Goal: Communication & Community: Answer question/provide support

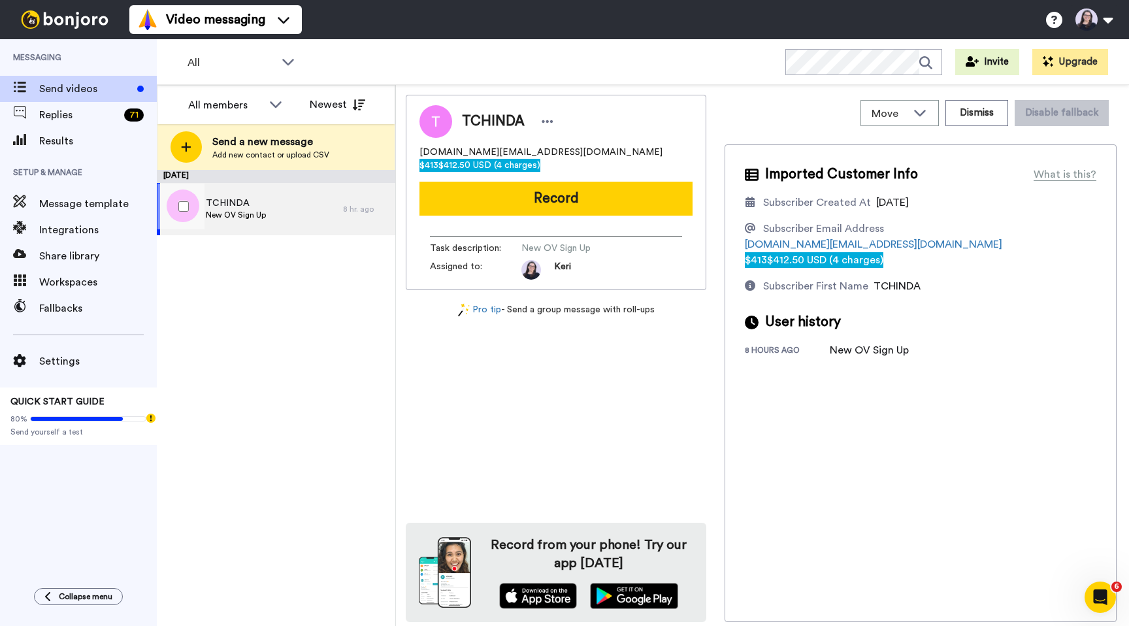
click at [234, 201] on span "TCHINDA" at bounding box center [236, 203] width 60 height 13
click at [540, 161] on span "$412.50 USD (4 charges)" at bounding box center [489, 165] width 102 height 9
click at [1115, 625] on div "×" at bounding box center [564, 632] width 1129 height 13
click at [73, 203] on span "Message template" at bounding box center [98, 204] width 118 height 16
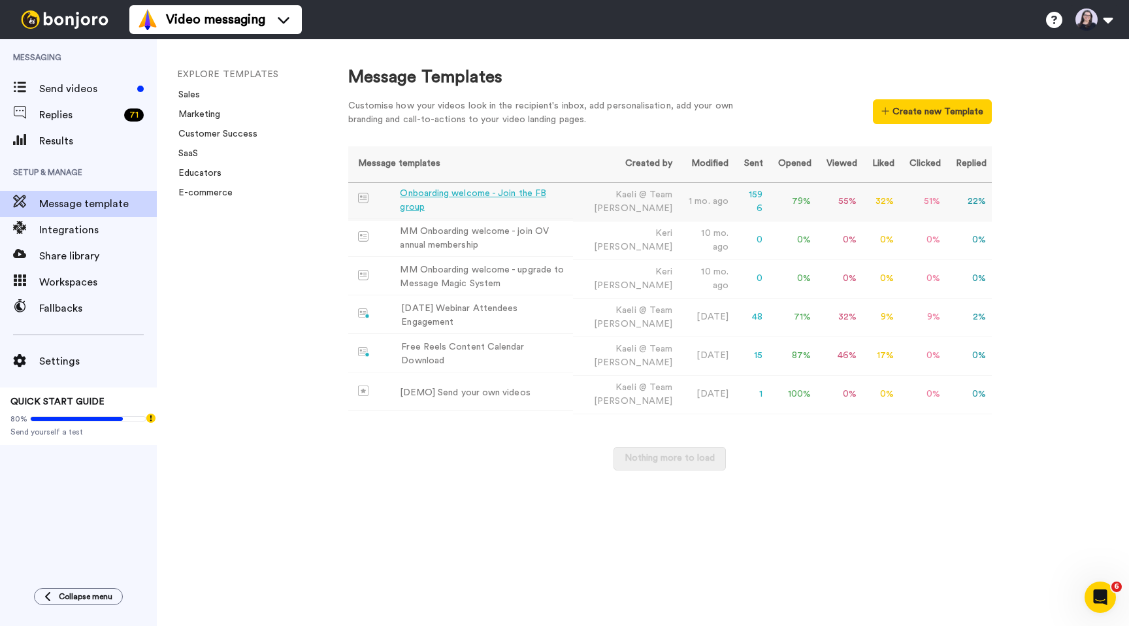
click at [455, 199] on div "Onboarding welcome - Join the FB group" at bounding box center [483, 200] width 167 height 27
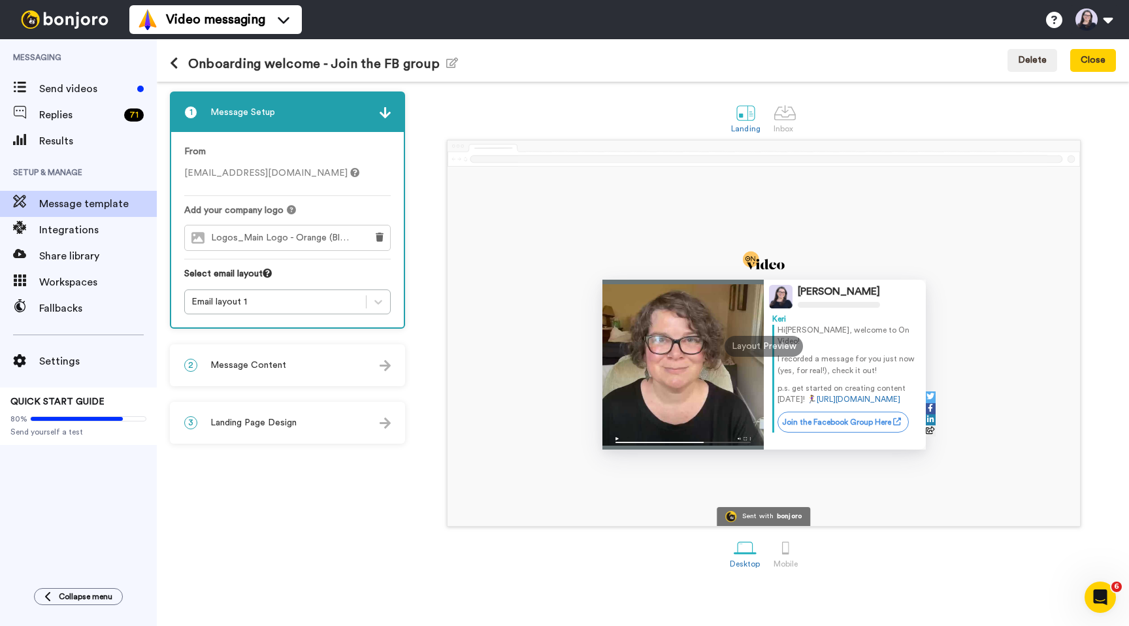
click at [235, 372] on div "2 Message Content" at bounding box center [287, 365] width 233 height 39
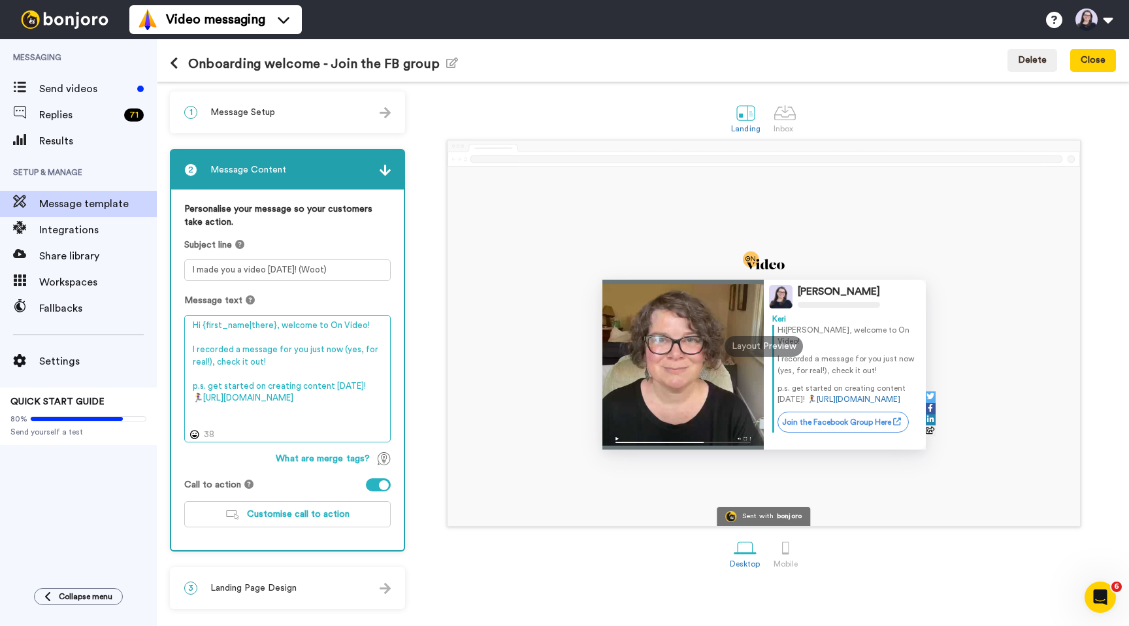
drag, startPoint x: 268, startPoint y: 421, endPoint x: 202, endPoint y: 403, distance: 69.1
click at [202, 403] on textarea "Hi {first_name|there}, welcome to On Video! I recorded a message for you just n…" at bounding box center [287, 378] width 206 height 127
paste textarea "dgq64zuaK-jzPV-cyDpnrG3PXUk-U3ctILojuneQ7FQ/template/preview"
click at [364, 411] on textarea "Hi {first_name|there}, welcome to On Video! I recorded a message for you just n…" at bounding box center [287, 378] width 206 height 127
type textarea "Hi {first_name|there}, welcome to On Video! I recorded a message for you just n…"
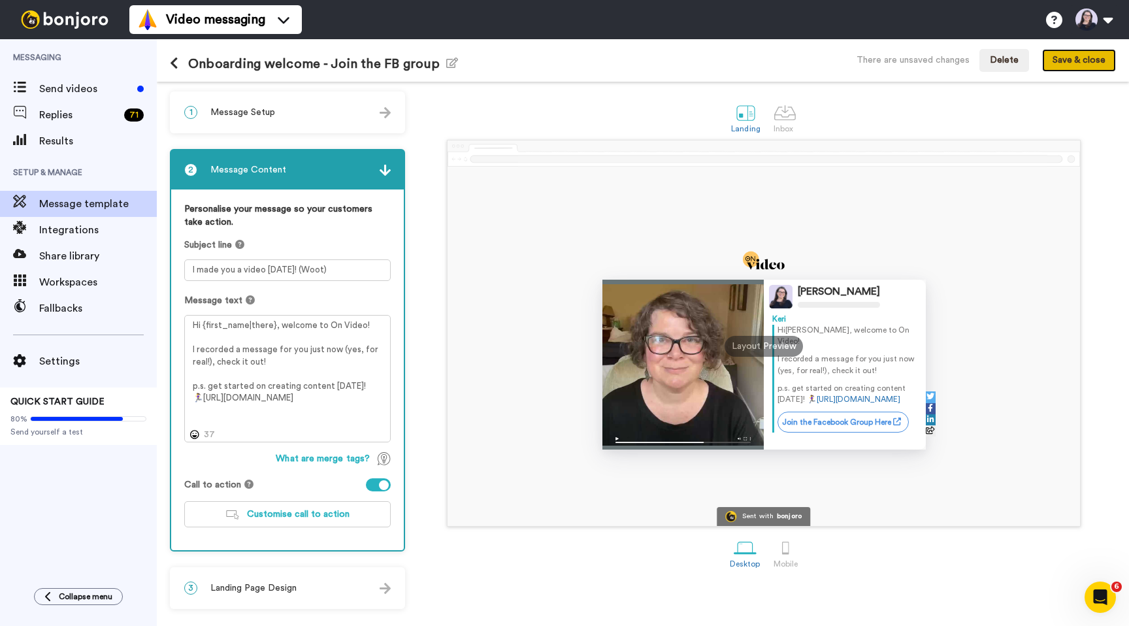
click at [1065, 63] on button "Save & close" at bounding box center [1079, 61] width 74 height 24
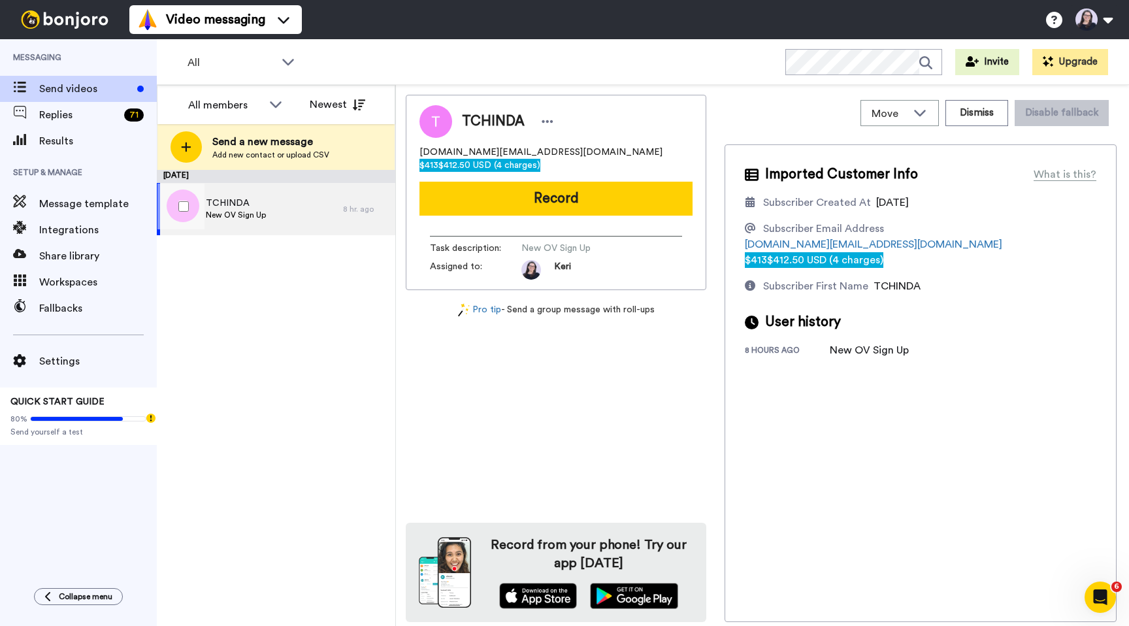
click at [307, 206] on div "TCHINDA New OV Sign Up" at bounding box center [250, 209] width 186 height 52
click at [540, 161] on span "$412.50 USD (4 charges)" at bounding box center [489, 165] width 102 height 9
click at [1119, 625] on div "×" at bounding box center [564, 632] width 1129 height 13
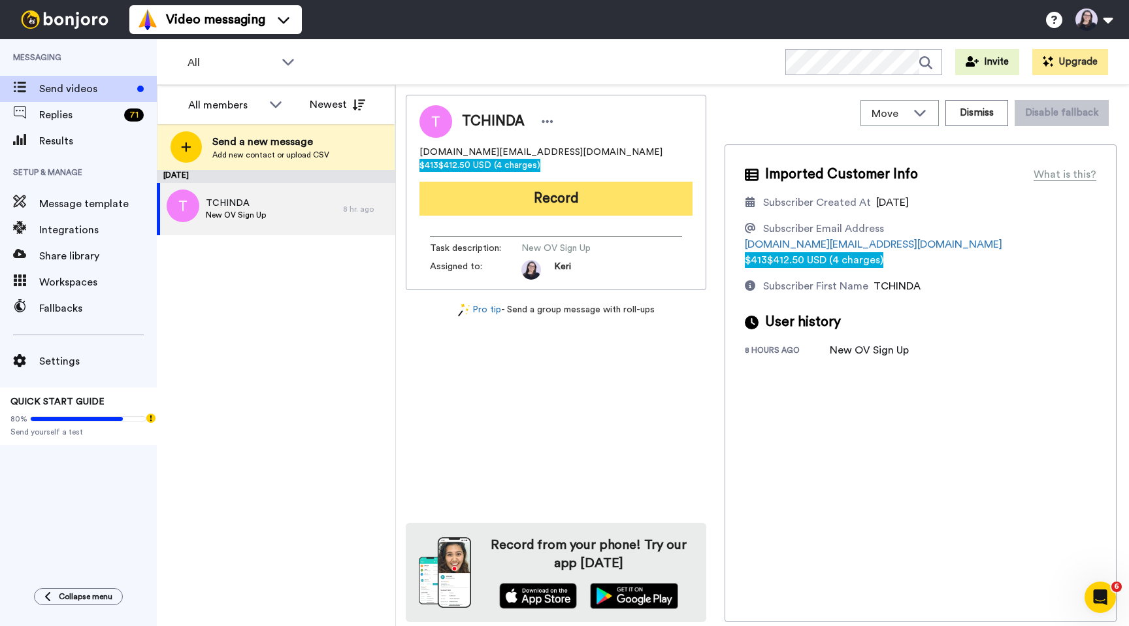
click at [564, 189] on button "Record" at bounding box center [555, 199] width 273 height 34
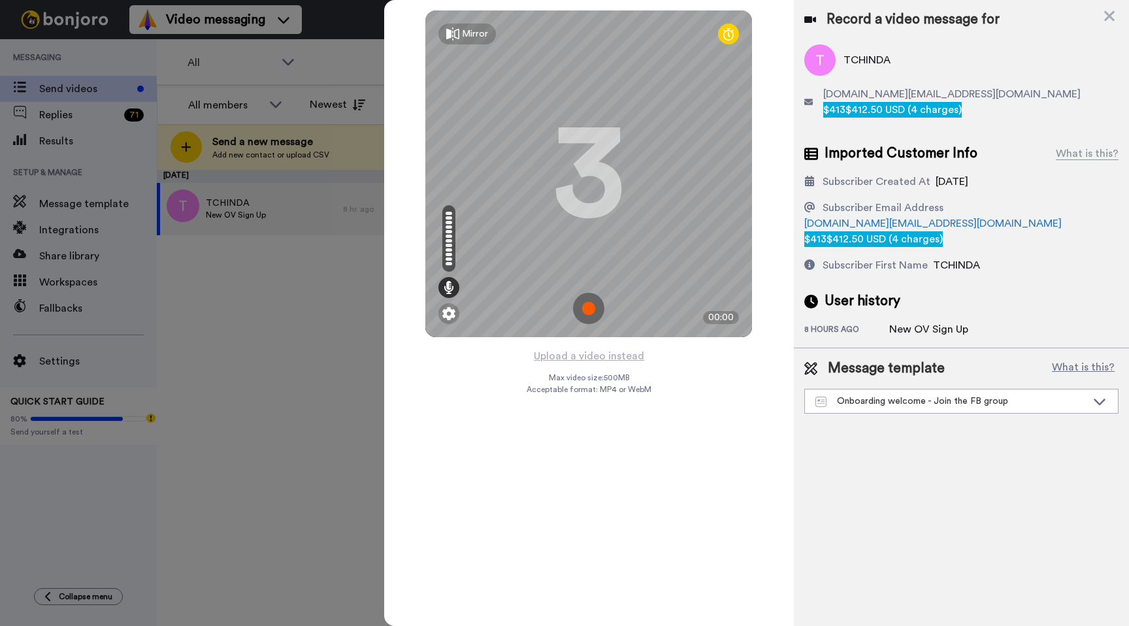
click at [468, 36] on div "Mirror" at bounding box center [475, 33] width 26 height 13
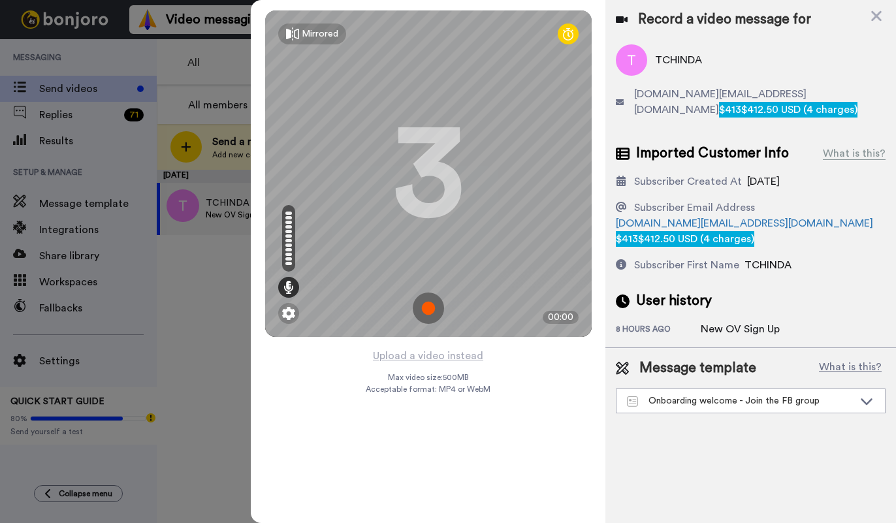
click at [425, 303] on img at bounding box center [428, 308] width 31 height 31
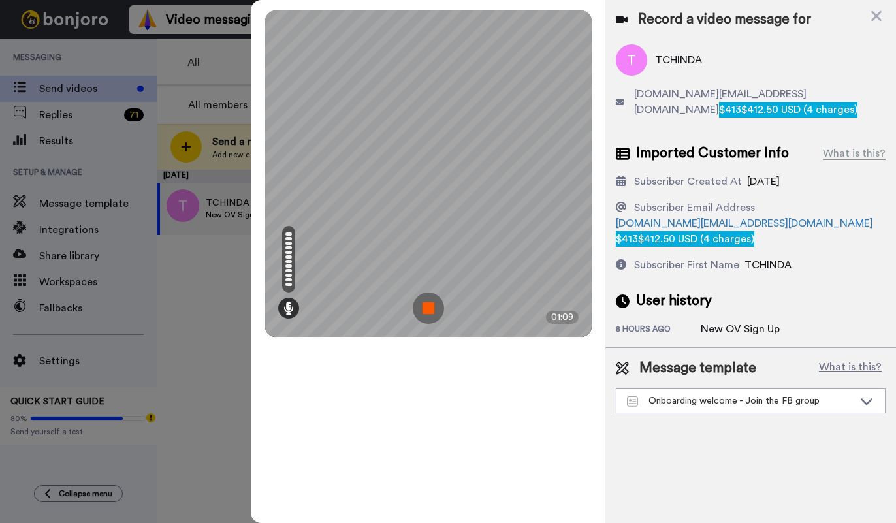
click at [427, 307] on img at bounding box center [428, 308] width 31 height 31
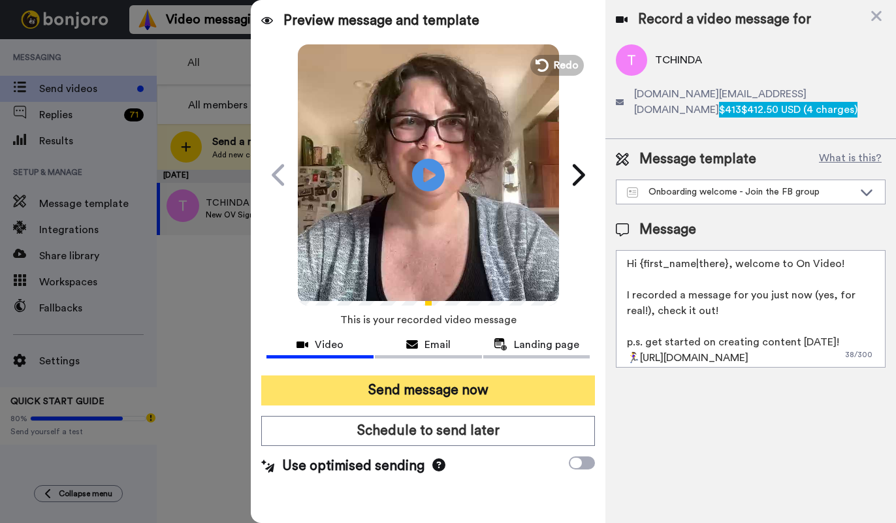
click at [415, 387] on button "Send message now" at bounding box center [428, 391] width 334 height 30
